Goal: Check status

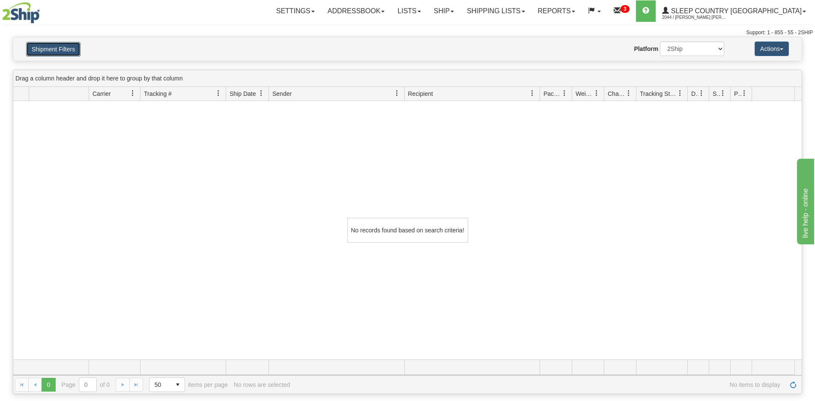
click at [52, 48] on button "Shipment Filters" at bounding box center [53, 49] width 54 height 15
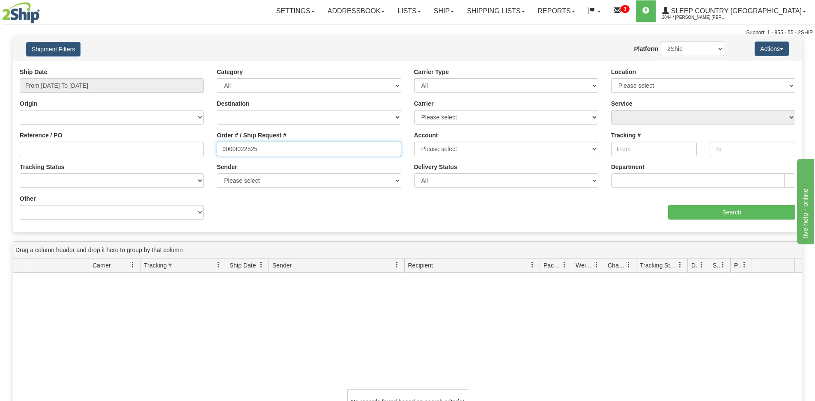
drag, startPoint x: 286, startPoint y: 149, endPoint x: 187, endPoint y: 159, distance: 99.3
click at [187, 68] on div "Reference / PO Order # / Ship Request # 9000I022525 Account Please select [GEOG…" at bounding box center [407, 68] width 788 height 0
paste input "18084"
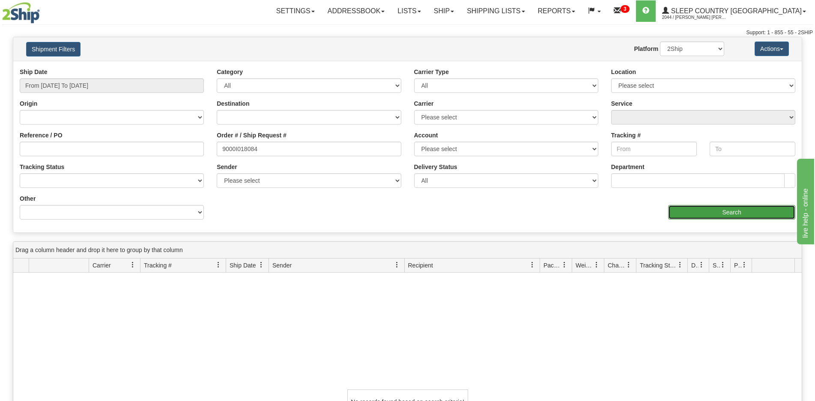
click at [680, 205] on input "Search" at bounding box center [731, 212] width 127 height 15
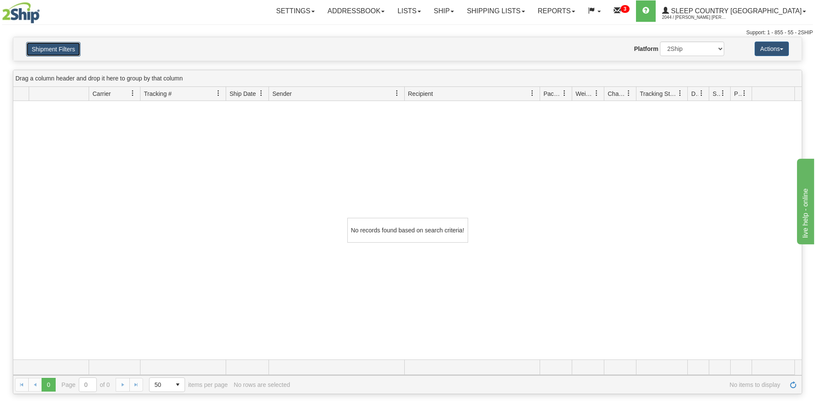
click at [57, 53] on button "Shipment Filters" at bounding box center [53, 49] width 54 height 15
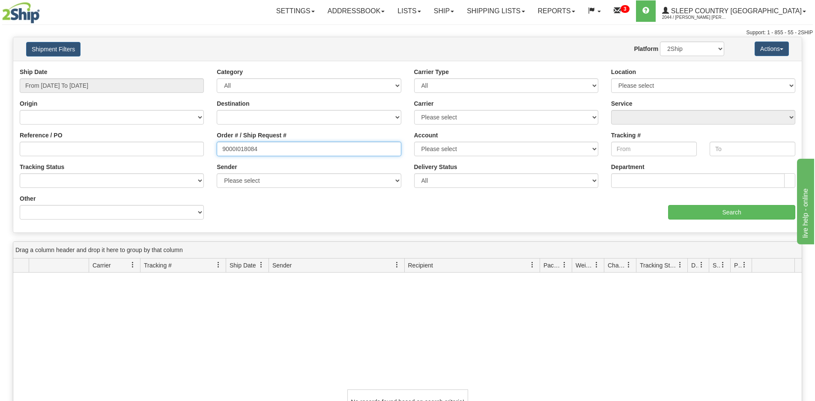
drag, startPoint x: 263, startPoint y: 150, endPoint x: 193, endPoint y: 146, distance: 70.3
click at [193, 68] on div "Reference / PO Order # / Ship Request # 9000I018084 Account Please select [GEOG…" at bounding box center [407, 68] width 788 height 0
paste input "0702"
type input "9000I010702"
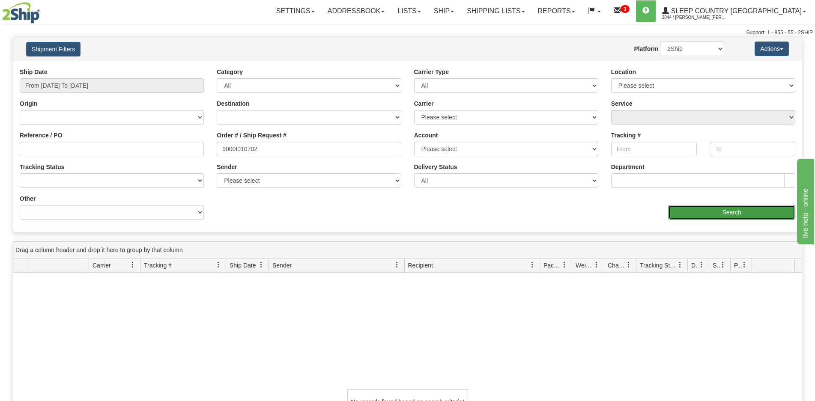
click at [694, 213] on input "Search" at bounding box center [731, 212] width 127 height 15
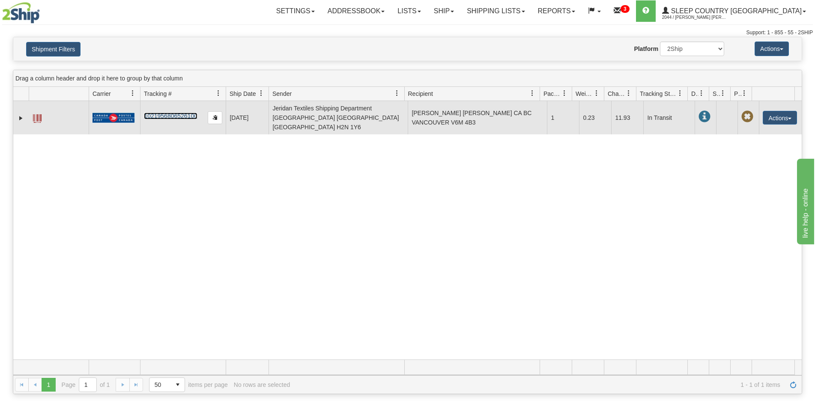
click at [183, 113] on link "1021956806526100" at bounding box center [171, 116] width 54 height 7
